Goal: Obtain resource: Download file/media

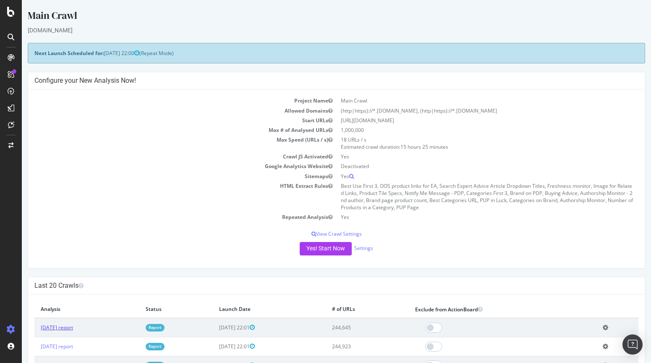
click at [73, 328] on link "[DATE] report" at bounding box center [57, 327] width 32 height 7
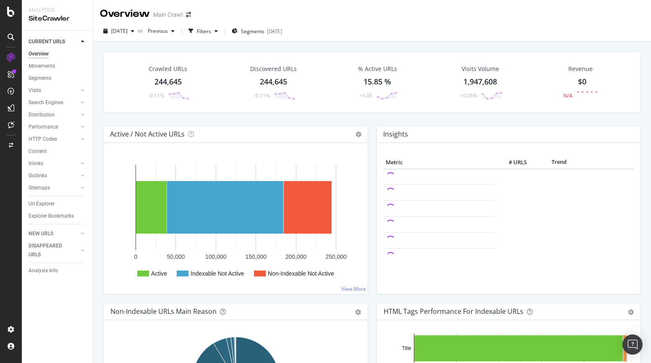
click at [158, 88] on div "Crawled URLs 244,645 -0.11%" at bounding box center [168, 82] width 60 height 44
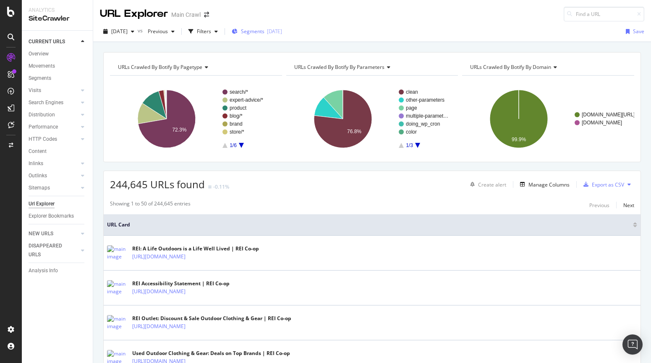
click at [274, 35] on div "Segments [DATE]" at bounding box center [257, 31] width 50 height 13
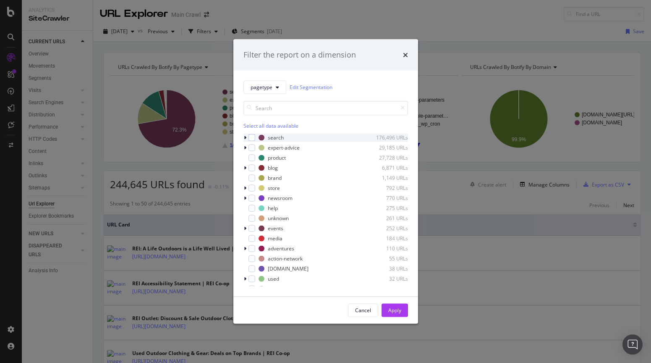
click at [244, 139] on icon "modal" at bounding box center [245, 137] width 3 height 5
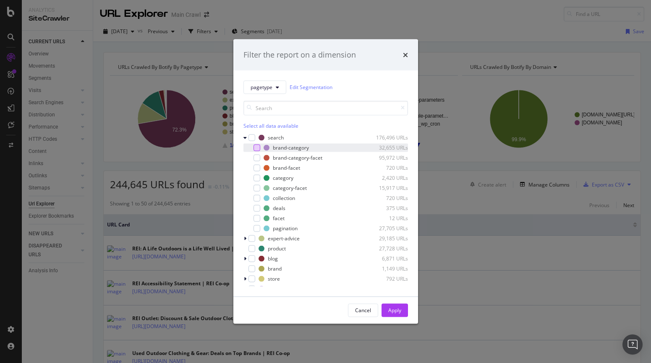
click at [254, 150] on div "modal" at bounding box center [257, 147] width 7 height 7
click at [400, 307] on div "Apply" at bounding box center [395, 310] width 13 height 7
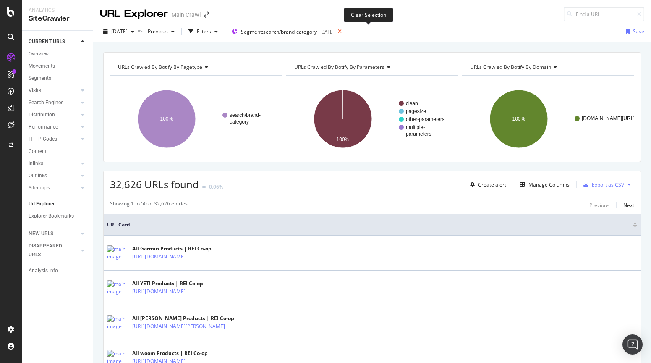
click at [345, 32] on icon at bounding box center [340, 32] width 11 height 12
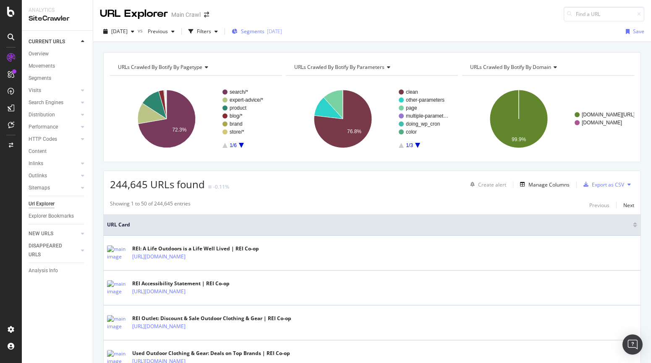
click at [265, 33] on span "Segments" at bounding box center [253, 31] width 24 height 7
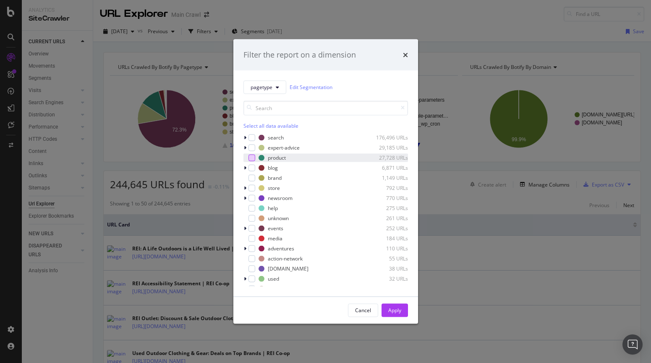
click at [253, 158] on div "modal" at bounding box center [252, 157] width 7 height 7
click at [394, 307] on div "Apply" at bounding box center [395, 310] width 13 height 7
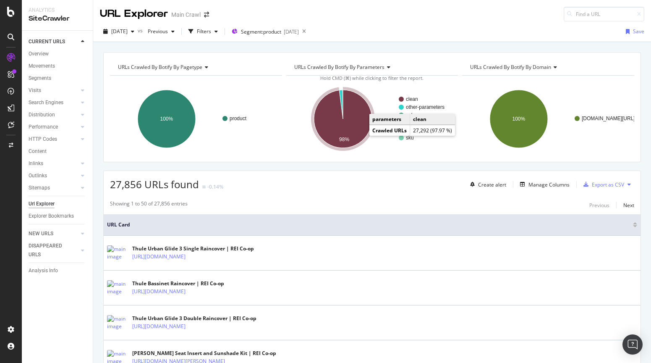
click at [361, 132] on icon "A chart." at bounding box center [343, 119] width 58 height 58
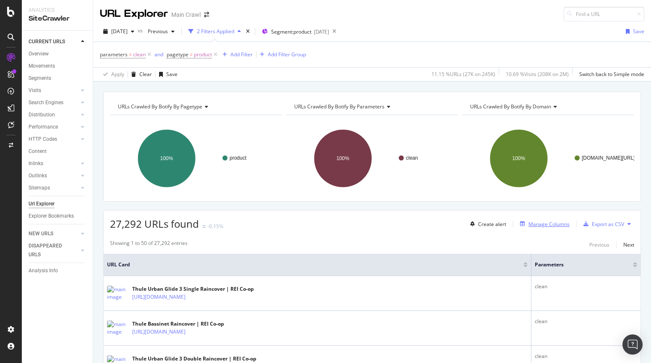
click at [546, 228] on div "Manage Columns" at bounding box center [543, 223] width 53 height 9
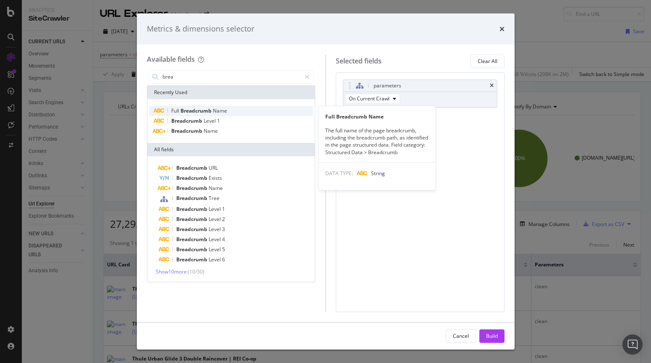
type input "brea"
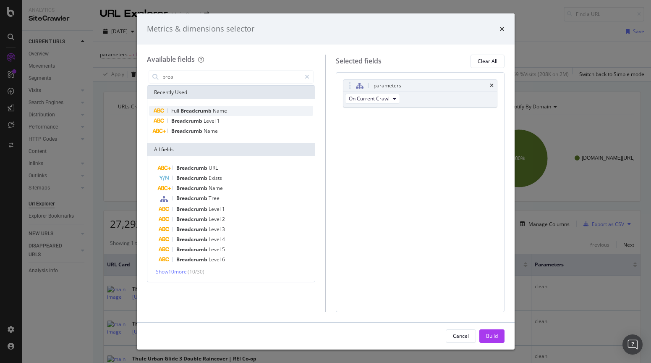
click at [244, 107] on div "Full Breadcrumb Name" at bounding box center [231, 111] width 165 height 10
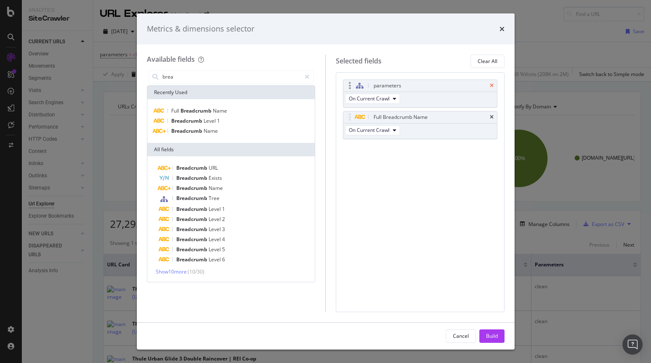
click at [491, 83] on icon "times" at bounding box center [492, 85] width 4 height 5
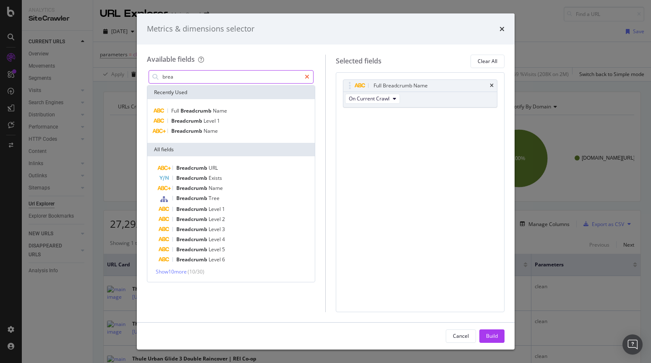
click at [305, 77] on icon "modal" at bounding box center [307, 77] width 5 height 6
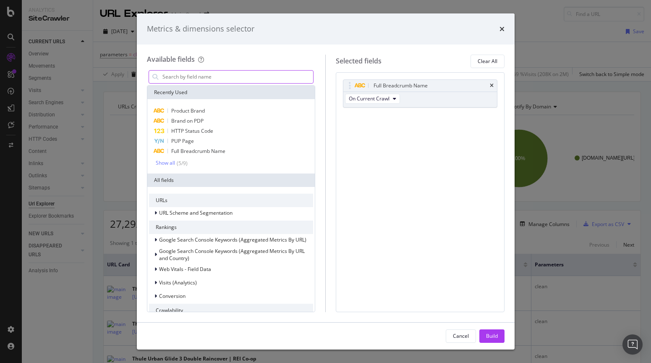
click at [286, 76] on input "modal" at bounding box center [238, 77] width 152 height 13
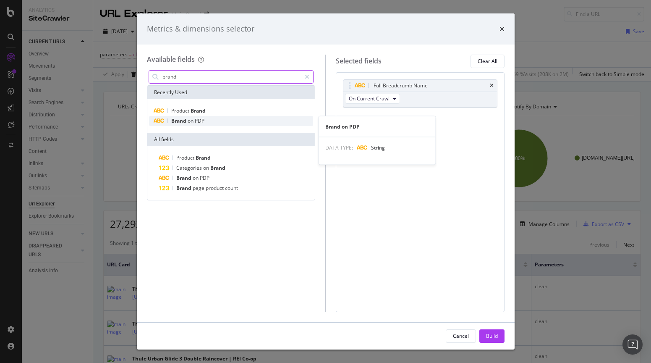
type input "brand"
click at [255, 121] on div "Brand on PDP" at bounding box center [231, 121] width 165 height 10
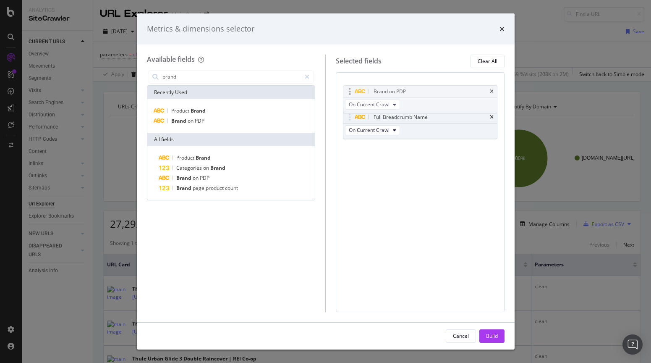
drag, startPoint x: 351, startPoint y: 117, endPoint x: 351, endPoint y: 91, distance: 25.6
click at [351, 91] on body "Analytics SiteCrawler CURRENT URLS Overview Movements Segments Visits Analysis …" at bounding box center [325, 181] width 651 height 363
click at [489, 338] on div "Build" at bounding box center [492, 335] width 12 height 7
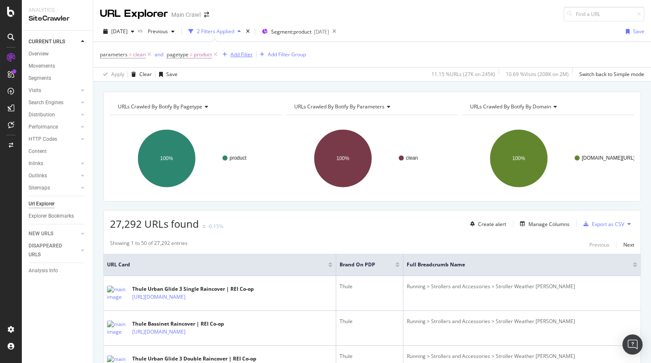
click at [239, 51] on div "Add Filter" at bounding box center [242, 54] width 22 height 7
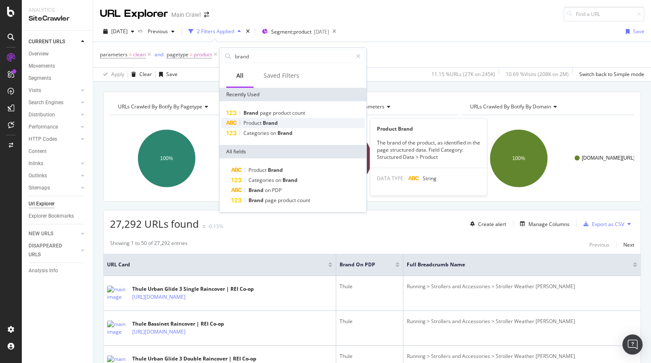
type input "brand"
click at [247, 122] on span "Product" at bounding box center [253, 122] width 19 height 7
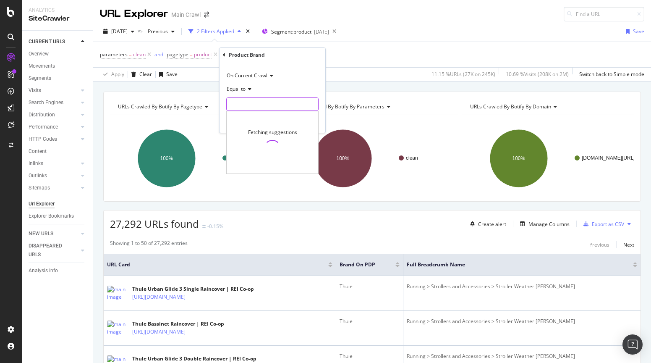
click at [246, 105] on input "text" at bounding box center [273, 103] width 92 height 13
click at [246, 116] on span "Gordini" at bounding box center [263, 115] width 69 height 7
type input "Gordini"
click at [312, 123] on div "Apply" at bounding box center [312, 121] width 13 height 7
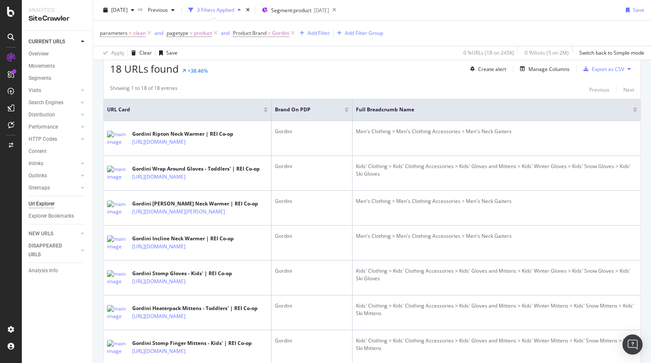
scroll to position [156, 0]
click at [635, 111] on div at bounding box center [635, 110] width 4 height 2
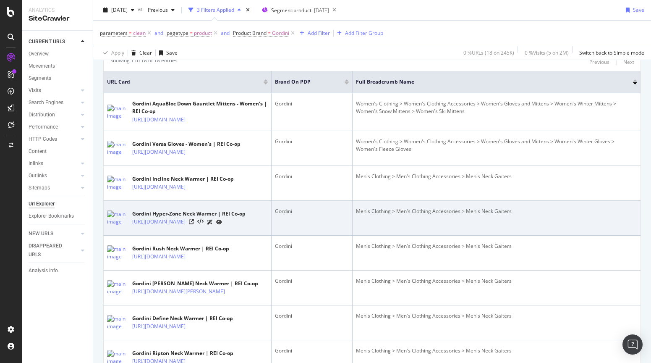
scroll to position [181, 0]
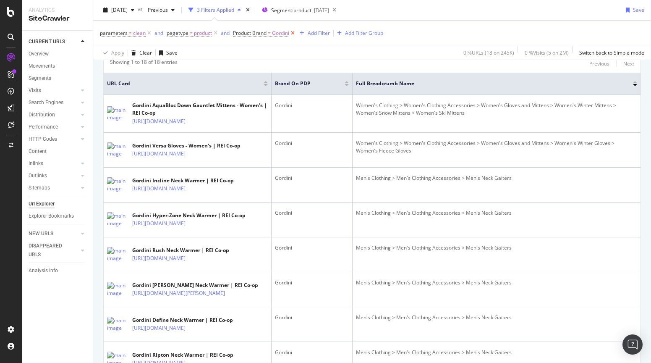
click at [294, 34] on icon at bounding box center [292, 33] width 7 height 8
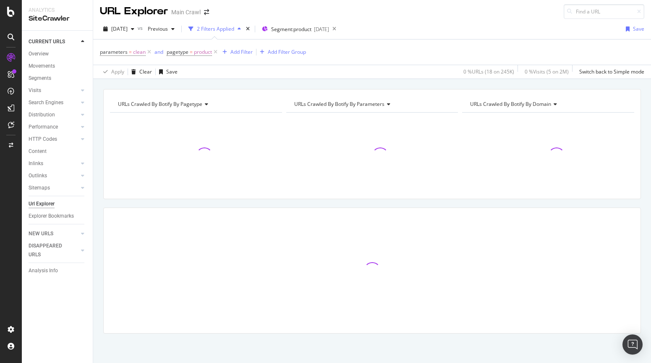
scroll to position [3, 0]
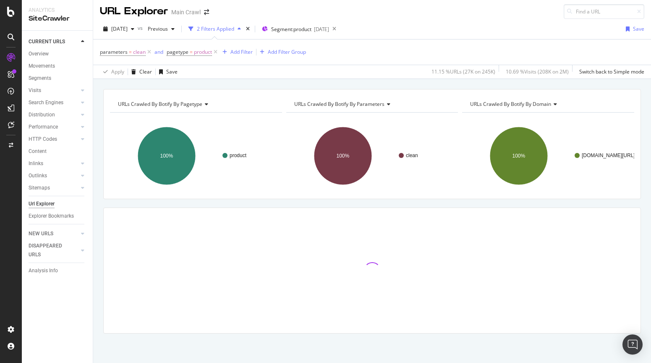
click at [486, 26] on div "[DATE] vs Previous 2 Filters Applied Segment: product [DATE] Save" at bounding box center [372, 30] width 558 height 17
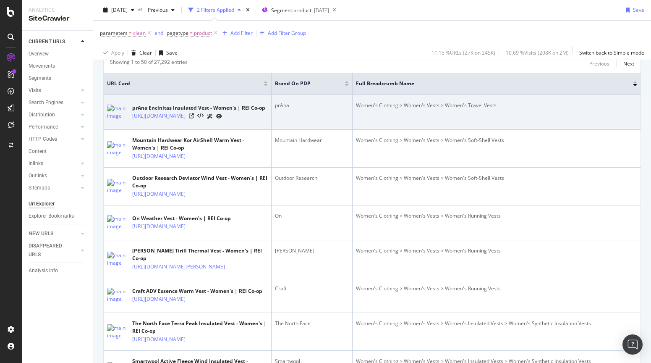
scroll to position [0, 0]
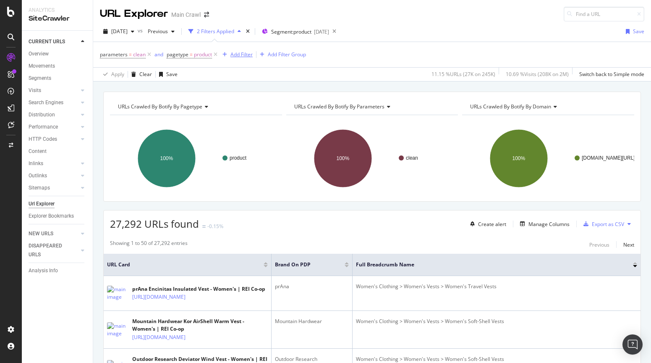
click at [242, 57] on div "Add Filter" at bounding box center [242, 54] width 22 height 7
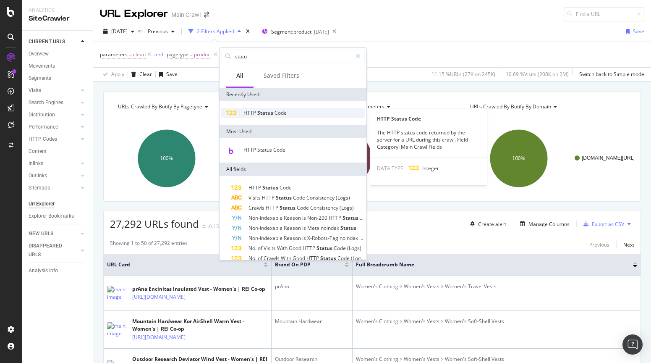
type input "statu"
click at [246, 110] on span "HTTP" at bounding box center [251, 112] width 14 height 7
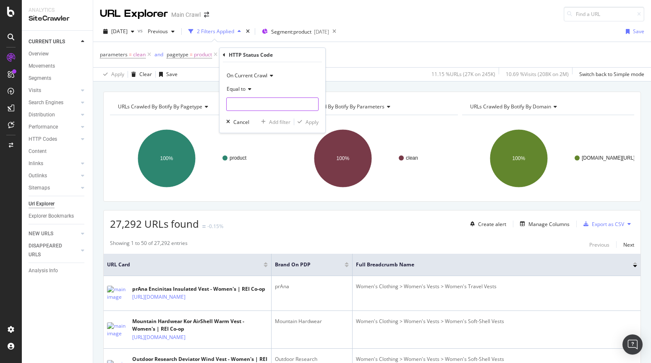
click at [244, 104] on input "number" at bounding box center [272, 103] width 92 height 13
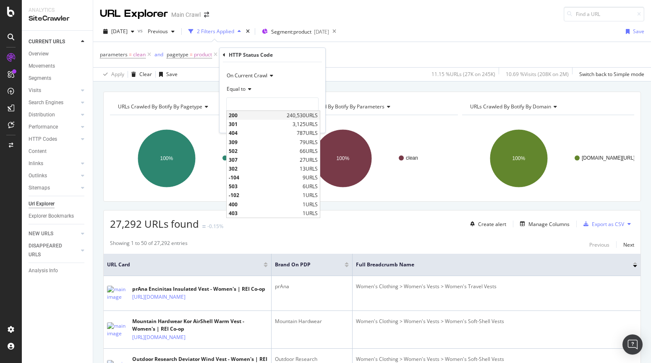
click at [242, 114] on span "200" at bounding box center [257, 115] width 56 height 7
type input "200"
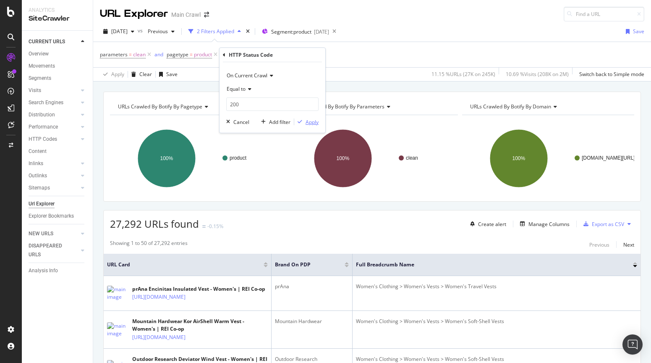
click at [305, 123] on div "Apply" at bounding box center [306, 122] width 24 height 8
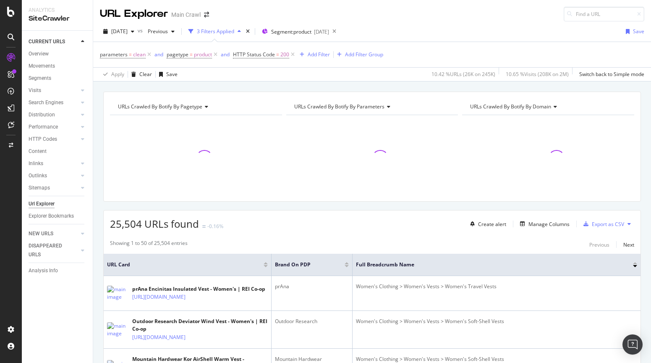
click at [434, 24] on div "[DATE] vs Previous 3 Filters Applied Segment: product [DATE] Save parameters = …" at bounding box center [372, 51] width 558 height 60
click at [554, 226] on div "Manage Columns" at bounding box center [549, 224] width 41 height 7
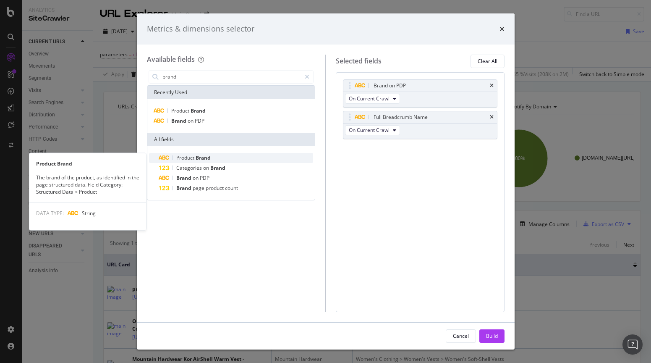
type input "brand"
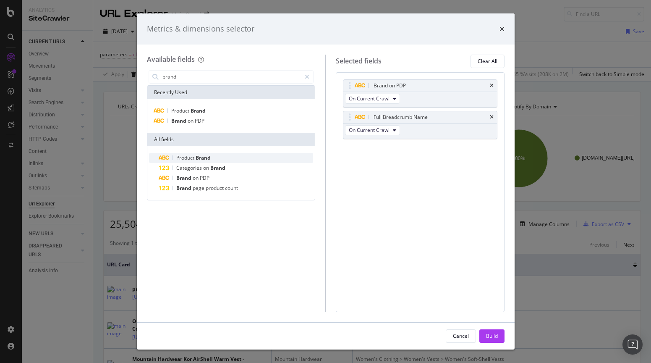
click at [238, 155] on div "Product Brand" at bounding box center [236, 158] width 155 height 10
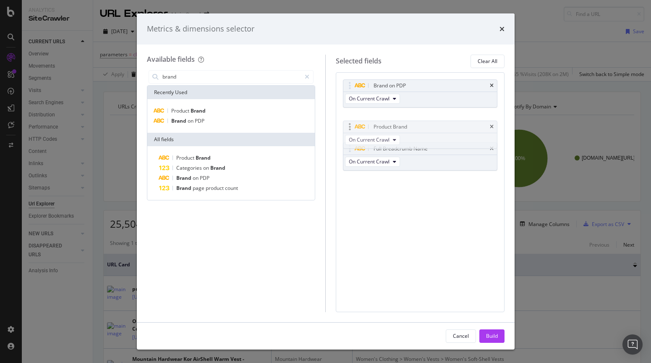
drag, startPoint x: 350, startPoint y: 144, endPoint x: 350, endPoint y: 123, distance: 21.8
click at [350, 123] on body "Analytics SiteCrawler CURRENT URLS Overview Movements Segments Visits Analysis …" at bounding box center [325, 181] width 651 height 363
click at [501, 334] on button "Build" at bounding box center [492, 335] width 25 height 13
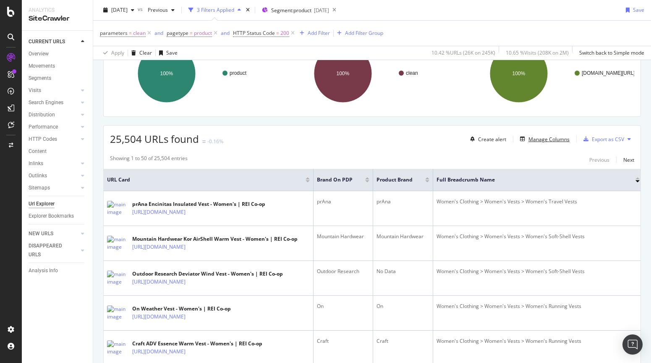
scroll to position [70, 0]
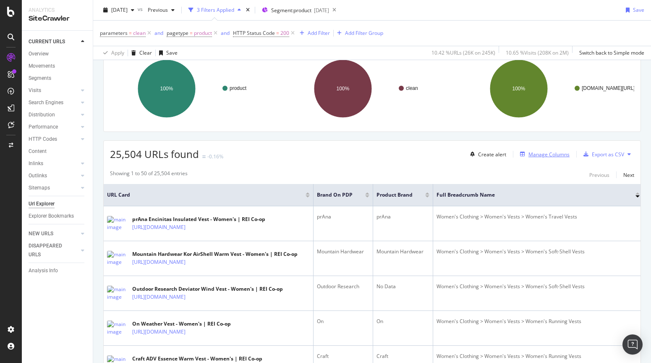
click at [538, 158] on div "Manage Columns" at bounding box center [543, 154] width 53 height 9
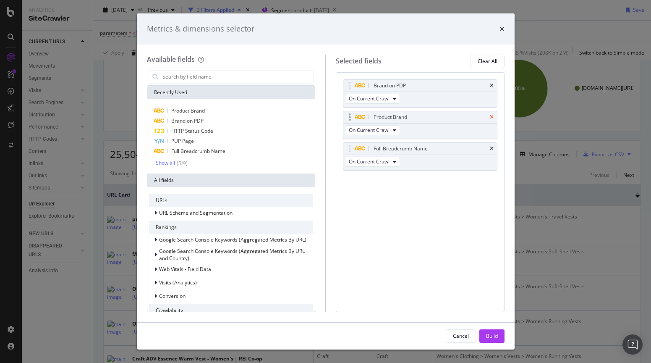
click at [491, 115] on icon "times" at bounding box center [492, 117] width 4 height 5
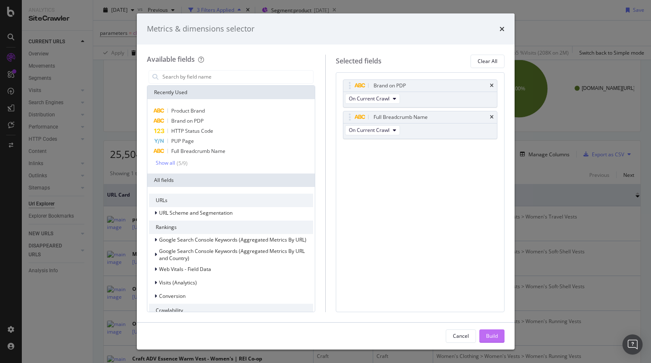
click at [499, 333] on button "Build" at bounding box center [492, 335] width 25 height 13
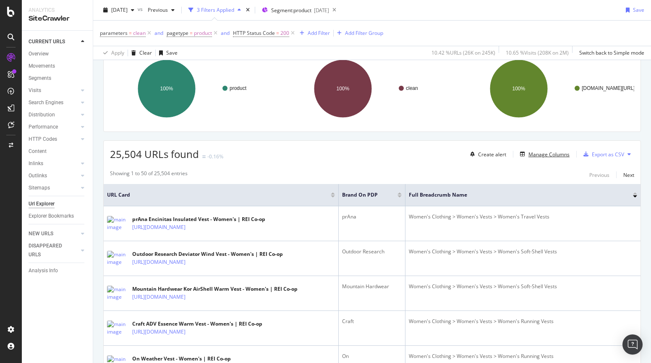
scroll to position [3, 0]
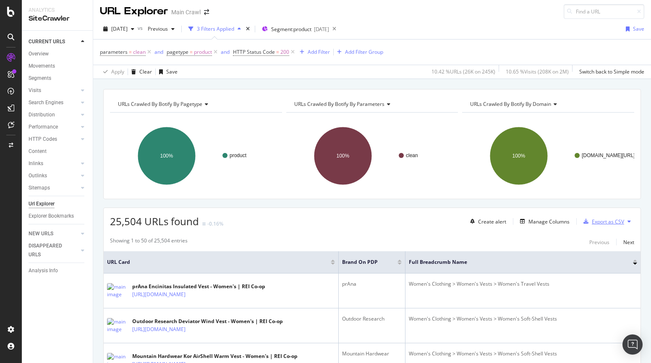
click at [594, 224] on div "Export as CSV" at bounding box center [608, 221] width 32 height 7
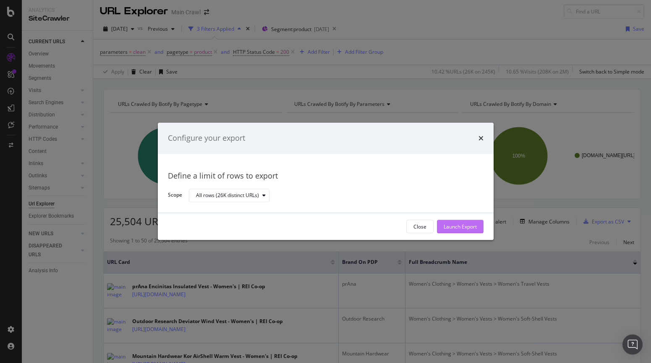
click at [473, 227] on div "Launch Export" at bounding box center [460, 226] width 33 height 7
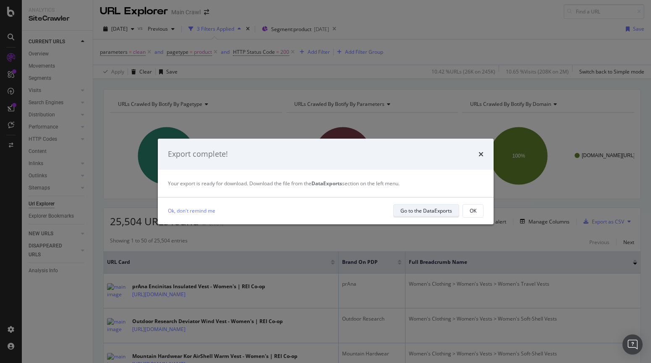
click at [446, 215] on div "Go to the DataExports" at bounding box center [427, 211] width 52 height 12
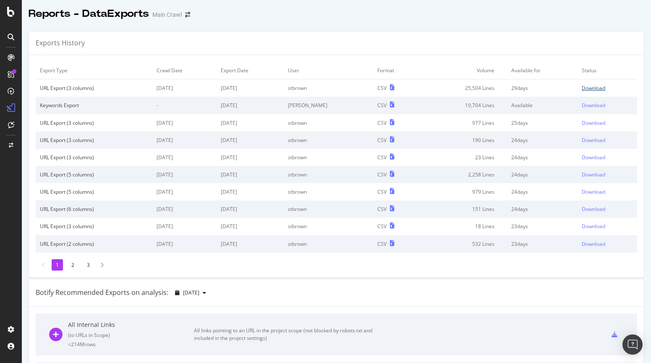
click at [597, 87] on div "Download" at bounding box center [594, 87] width 24 height 7
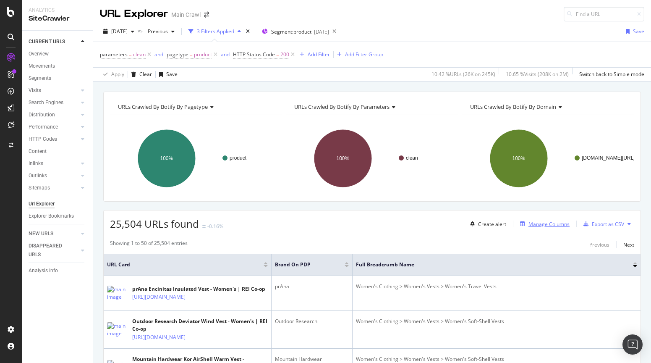
click at [546, 223] on div "Manage Columns" at bounding box center [549, 224] width 41 height 7
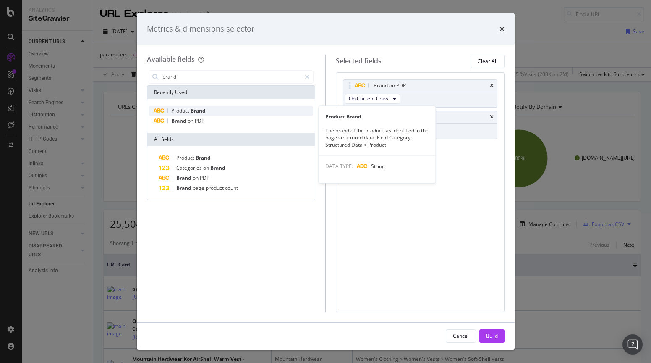
type input "brand"
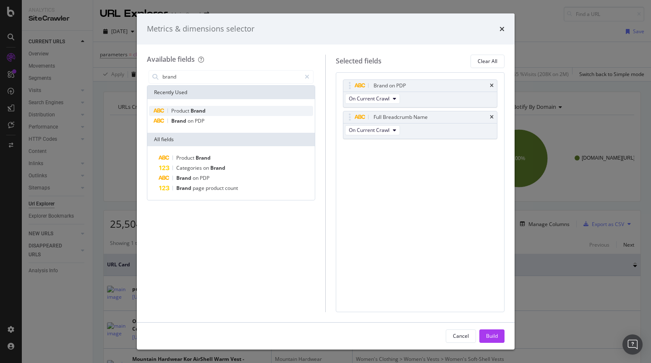
click at [253, 109] on div "Product Brand" at bounding box center [231, 111] width 165 height 10
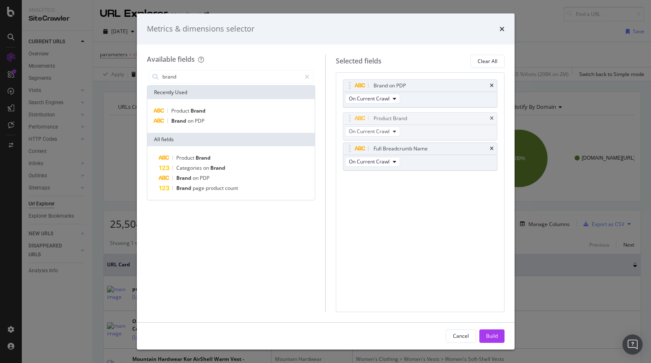
drag, startPoint x: 347, startPoint y: 149, endPoint x: 347, endPoint y: 141, distance: 8.0
click at [347, 118] on body "Analytics SiteCrawler CURRENT URLS Overview Movements Segments Visits Analysis …" at bounding box center [325, 181] width 651 height 363
click at [495, 340] on div "Build" at bounding box center [492, 336] width 12 height 13
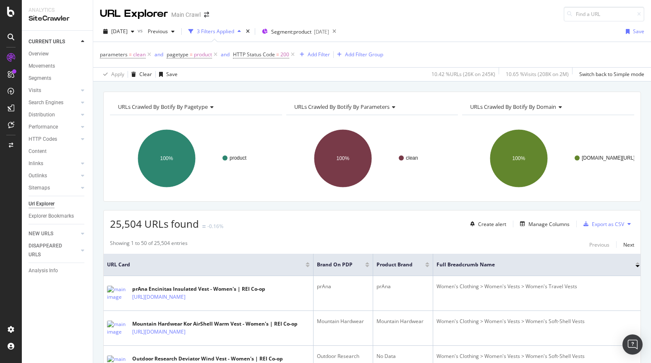
click at [367, 267] on div at bounding box center [367, 266] width 4 height 2
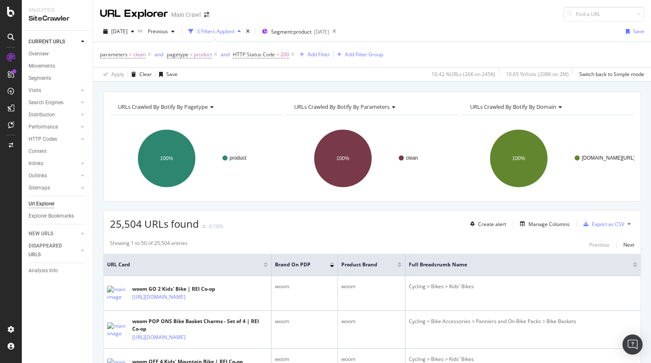
click at [332, 263] on div at bounding box center [332, 263] width 4 height 2
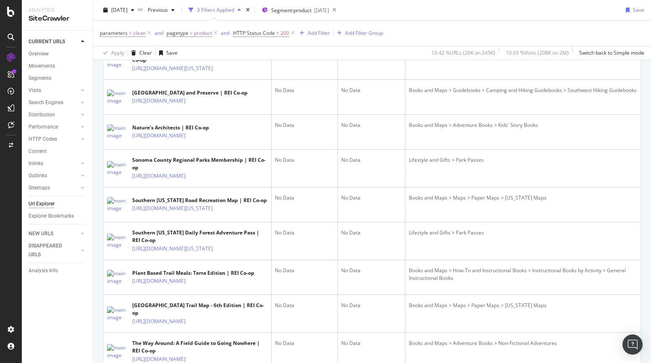
scroll to position [472, 0]
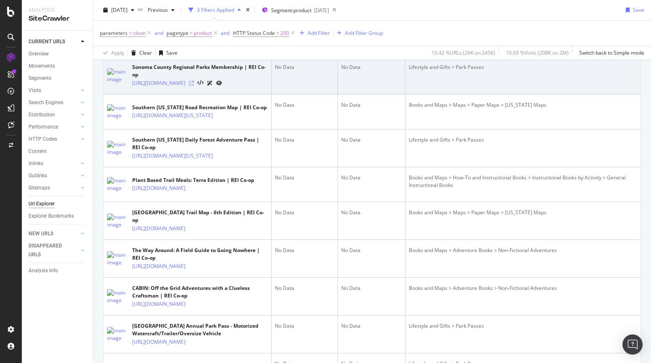
click at [194, 86] on icon at bounding box center [191, 83] width 5 height 5
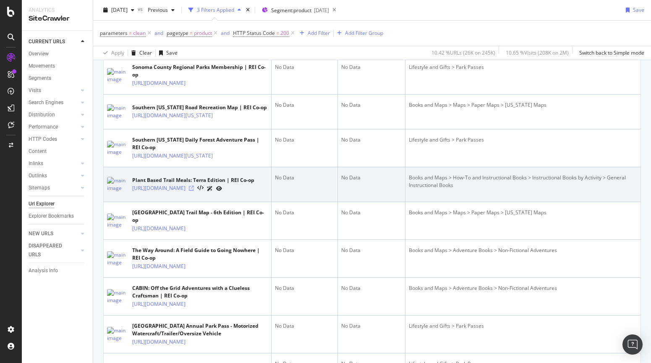
click at [194, 191] on icon at bounding box center [191, 188] width 5 height 5
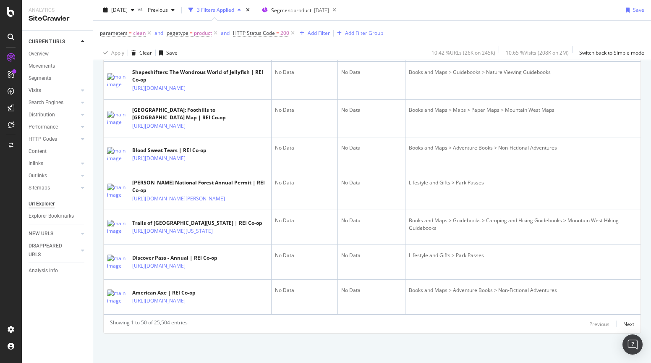
scroll to position [2150, 0]
click at [633, 324] on div "Next" at bounding box center [629, 323] width 11 height 7
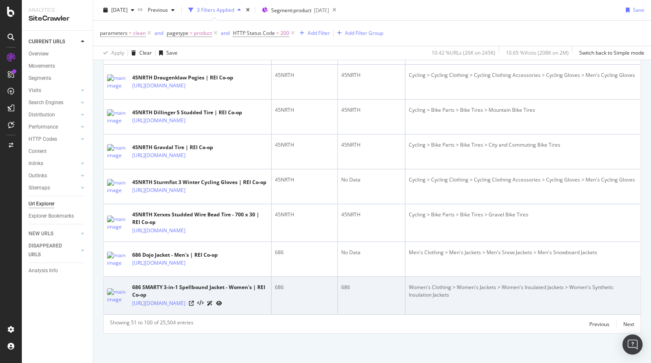
scroll to position [2036, 0]
